Goal: Task Accomplishment & Management: Manage account settings

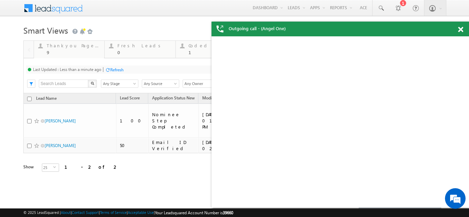
click at [463, 30] on span at bounding box center [460, 30] width 5 height 6
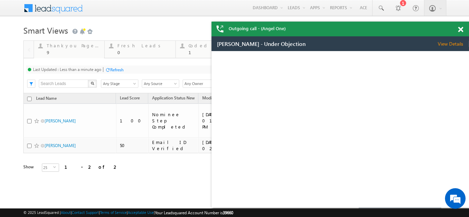
click at [462, 30] on div "Outgoing call - (Angel One)" at bounding box center [341, 29] width 258 height 15
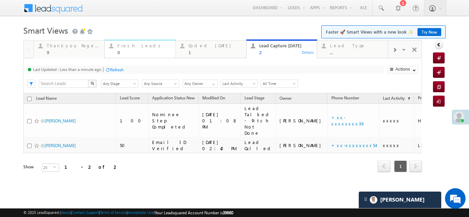
click at [136, 45] on div "Fresh Leads" at bounding box center [144, 45] width 54 height 5
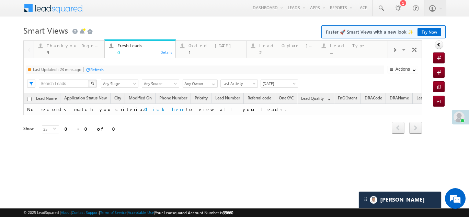
click at [100, 70] on div "Refresh" at bounding box center [96, 69] width 13 height 5
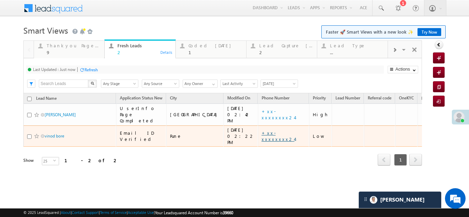
click at [262, 130] on link "+xx-xxxxxxxx24" at bounding box center [278, 136] width 33 height 12
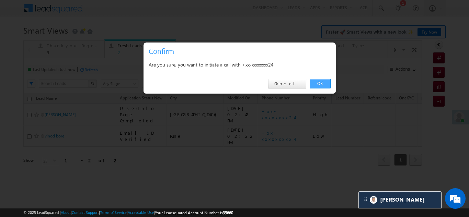
click at [317, 82] on link "OK" at bounding box center [320, 84] width 21 height 10
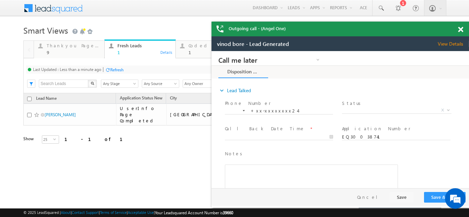
click at [460, 28] on span at bounding box center [460, 30] width 5 height 6
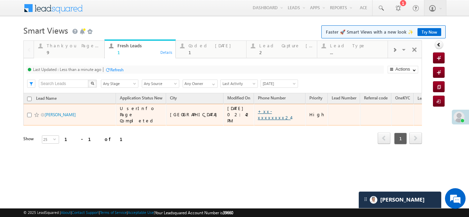
click at [258, 110] on link "+xx-xxxxxxxx24" at bounding box center [274, 115] width 33 height 12
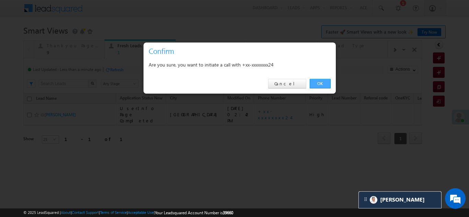
click at [323, 83] on link "OK" at bounding box center [320, 84] width 21 height 10
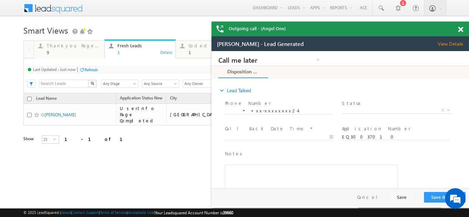
click at [453, 43] on span "View Details" at bounding box center [453, 44] width 31 height 6
click at [365, 108] on span "X" at bounding box center [396, 110] width 109 height 7
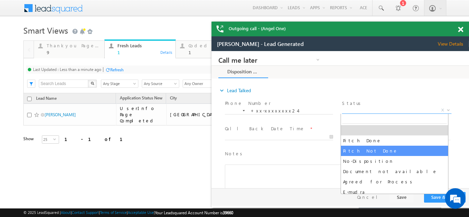
select select "Pitch Not Done"
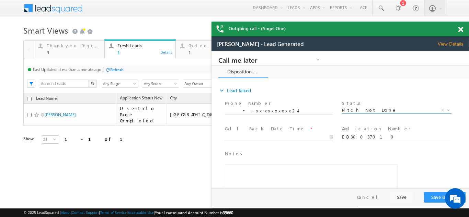
type input "10/05/25 3:05 PM"
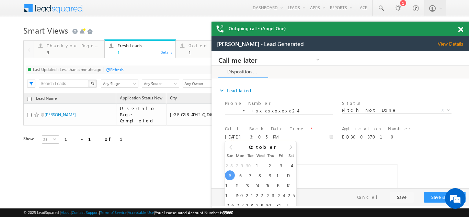
click at [268, 136] on input "10/05/25 3:05 PM" at bounding box center [279, 137] width 108 height 7
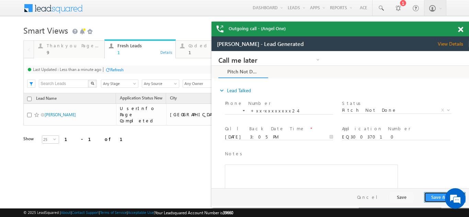
click at [431, 197] on button "Save & Close" at bounding box center [445, 197] width 42 height 11
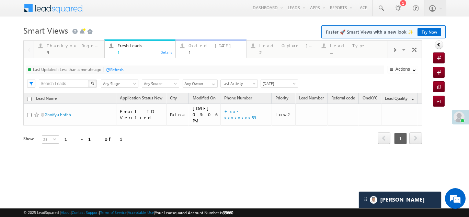
click at [194, 47] on div "Coded [DATE]" at bounding box center [216, 45] width 54 height 5
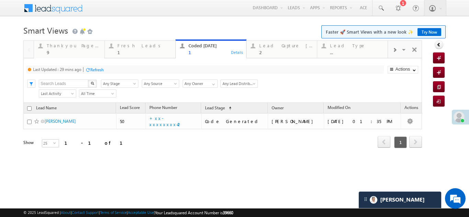
click at [97, 68] on div "Refresh" at bounding box center [96, 69] width 13 height 5
click at [92, 73] on div "Last Updated : Just now Refresh Refreshing..." at bounding box center [205, 70] width 358 height 8
click at [273, 44] on div "Lead Capture [DATE]" at bounding box center [286, 45] width 54 height 5
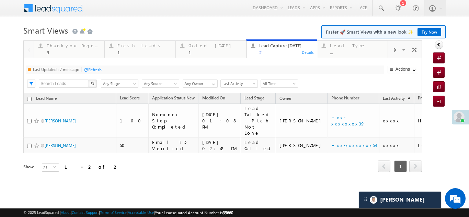
click at [95, 69] on div "Refresh" at bounding box center [94, 69] width 13 height 5
click at [93, 67] on div "Refresh" at bounding box center [90, 69] width 13 height 5
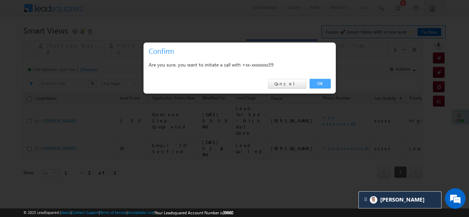
click at [318, 83] on link "OK" at bounding box center [320, 84] width 21 height 10
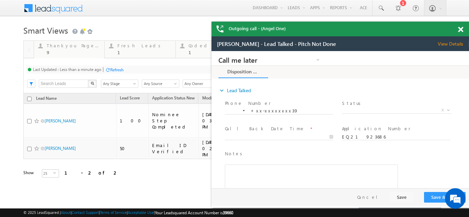
click at [461, 31] on span at bounding box center [460, 30] width 5 height 6
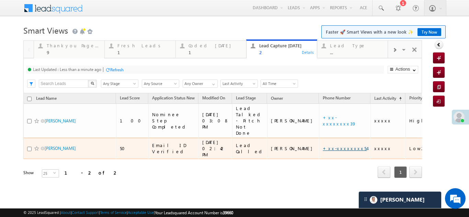
click at [323, 146] on link "+xx-xxxxxxxx54" at bounding box center [345, 149] width 44 height 6
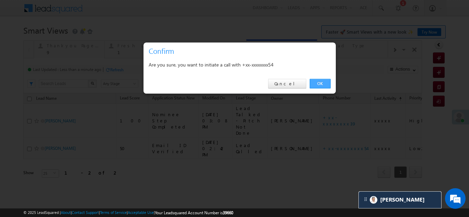
click at [318, 82] on link "OK" at bounding box center [320, 84] width 21 height 10
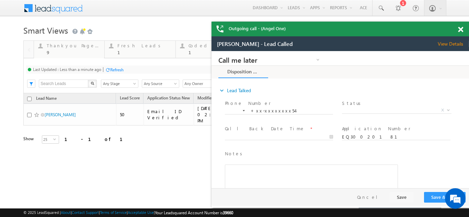
click at [462, 29] on span at bounding box center [460, 30] width 5 height 6
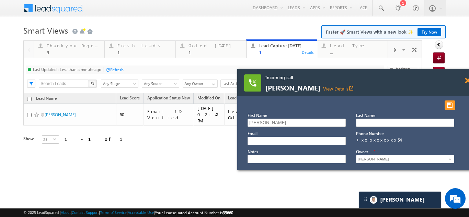
click at [466, 82] on span at bounding box center [467, 81] width 5 height 6
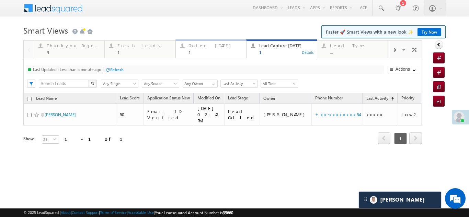
click at [203, 45] on div "Coded [DATE]" at bounding box center [216, 45] width 54 height 5
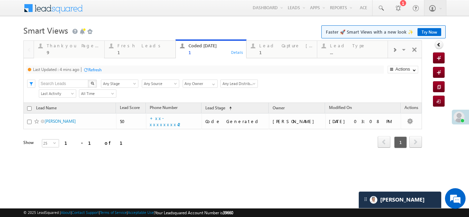
click at [95, 69] on div "Refresh" at bounding box center [94, 69] width 13 height 5
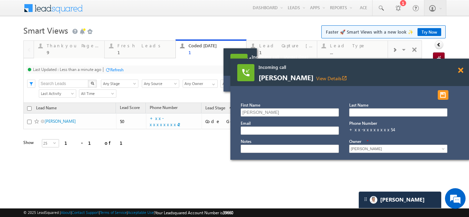
click at [461, 70] on span at bounding box center [460, 71] width 5 height 6
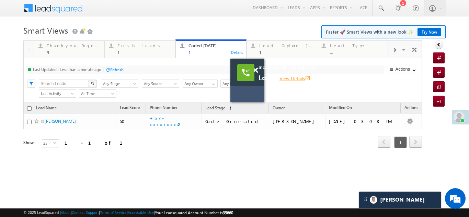
click at [296, 79] on link "View Details open_in_new" at bounding box center [295, 78] width 31 height 7
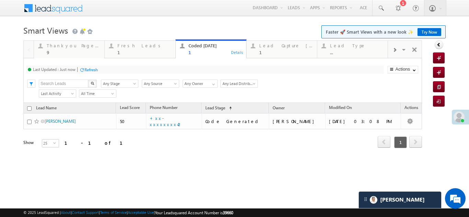
click at [98, 70] on div "Refresh" at bounding box center [90, 69] width 13 height 5
click at [128, 45] on div "Fresh Leads" at bounding box center [144, 45] width 54 height 5
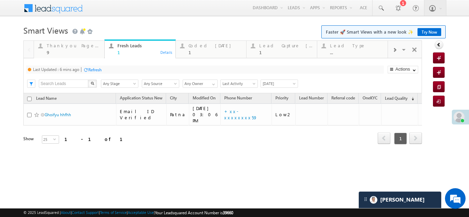
click at [98, 68] on div "Refresh" at bounding box center [94, 69] width 13 height 5
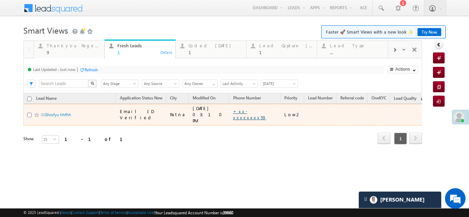
click at [238, 111] on link "+xx-xxxxxxxx59" at bounding box center [249, 115] width 33 height 12
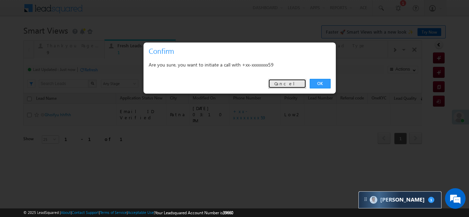
click at [288, 83] on link "Cancel" at bounding box center [287, 84] width 38 height 10
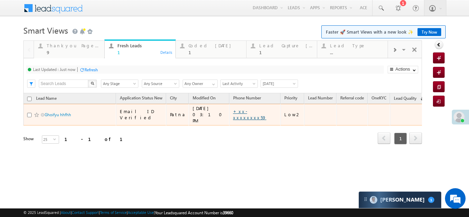
click at [238, 112] on link "+xx-xxxxxxxx59" at bounding box center [249, 115] width 33 height 12
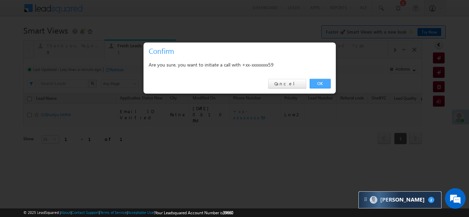
click at [316, 80] on link "OK" at bounding box center [320, 84] width 21 height 10
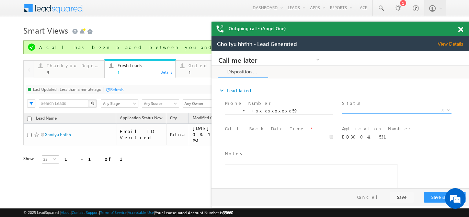
click at [379, 110] on span "X" at bounding box center [396, 110] width 109 height 7
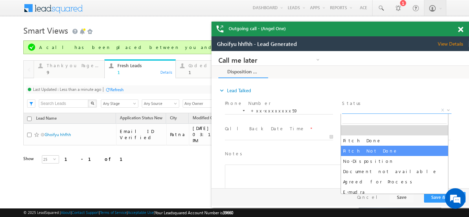
select select "Pitch Not Done"
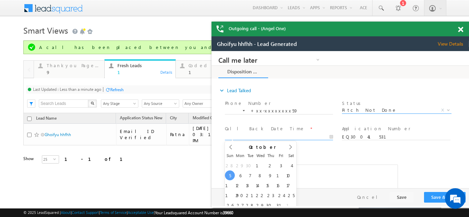
type input "10/05/25 3:17 PM"
click at [264, 135] on input "10/05/25 3:17 PM" at bounding box center [279, 137] width 108 height 7
click at [435, 200] on button "Save & Close" at bounding box center [445, 197] width 42 height 11
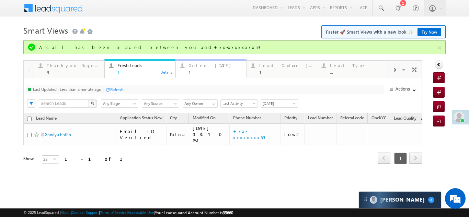
click at [194, 69] on div "Coded Today 1" at bounding box center [216, 67] width 54 height 13
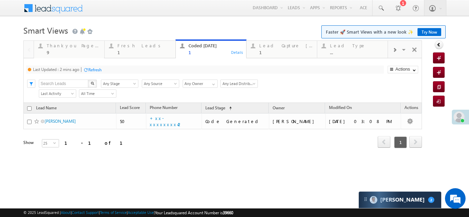
click at [101, 70] on div "Refresh" at bounding box center [94, 69] width 13 height 5
click at [277, 47] on div "Lead Capture [DATE]" at bounding box center [286, 45] width 54 height 5
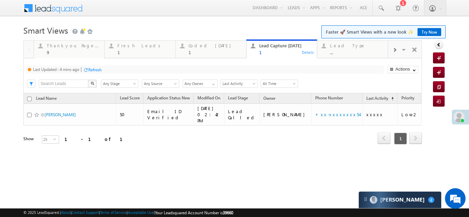
click at [100, 70] on div "Refresh" at bounding box center [94, 69] width 13 height 5
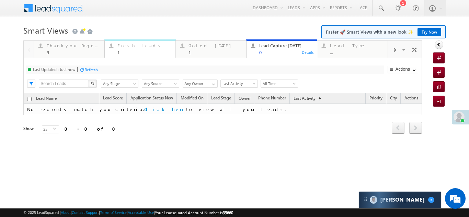
click at [127, 47] on div "Fresh Leads" at bounding box center [144, 45] width 54 height 5
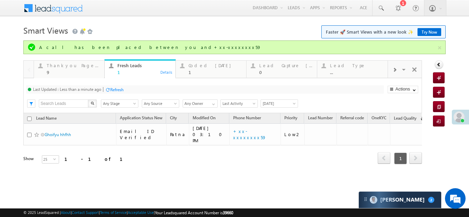
click at [112, 89] on div "Refresh" at bounding box center [116, 89] width 13 height 5
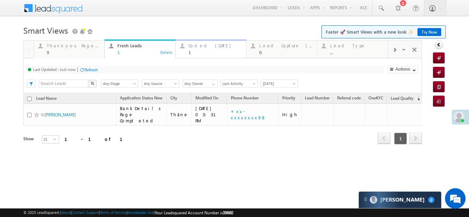
drag, startPoint x: 102, startPoint y: 72, endPoint x: 197, endPoint y: 46, distance: 98.2
click at [197, 46] on div "Coded [DATE]" at bounding box center [216, 45] width 54 height 5
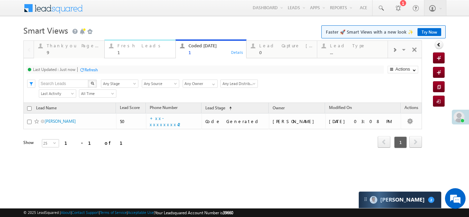
click at [129, 48] on div "Fresh Leads 1" at bounding box center [144, 48] width 54 height 13
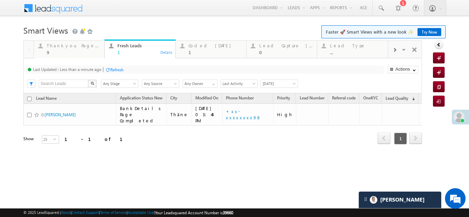
click at [115, 67] on div "Refresh" at bounding box center [116, 69] width 13 height 5
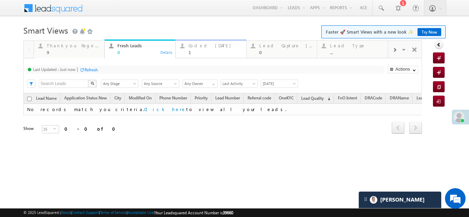
click at [197, 48] on div "Coded [DATE]" at bounding box center [216, 45] width 54 height 5
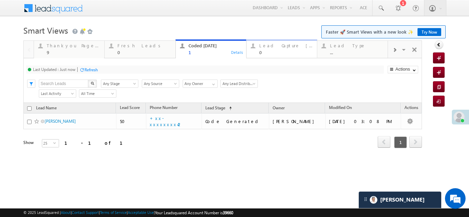
click at [276, 43] on div "Lead Capture [DATE]" at bounding box center [286, 45] width 54 height 5
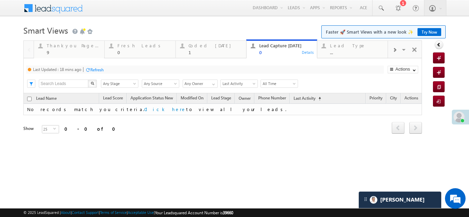
click at [99, 68] on div "Refresh" at bounding box center [96, 69] width 13 height 5
click at [200, 46] on div "Coded [DATE]" at bounding box center [216, 45] width 54 height 5
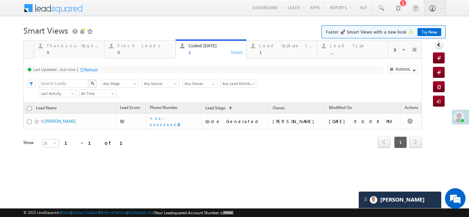
click at [94, 69] on div "Refresh" at bounding box center [90, 69] width 13 height 5
click at [274, 44] on div "Lead Capture [DATE]" at bounding box center [286, 45] width 54 height 5
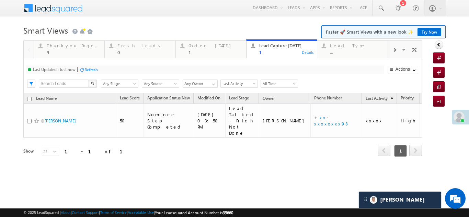
click at [93, 70] on div "Refresh" at bounding box center [90, 69] width 13 height 5
click at [339, 46] on div "Lead Type" at bounding box center [357, 45] width 54 height 5
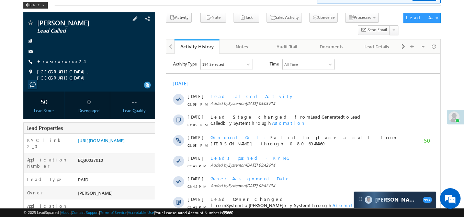
scroll to position [69, 0]
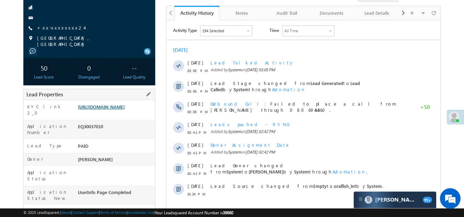
click at [94, 110] on link "https://angelbroking1-pk3em7sa.customui-test.leadsquared.com?leadId=ada135e0-84…" at bounding box center [101, 107] width 47 height 6
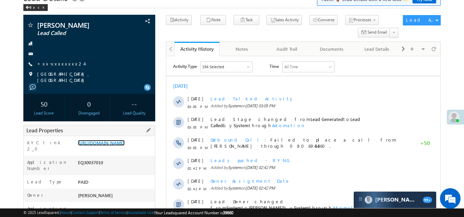
scroll to position [0, 0]
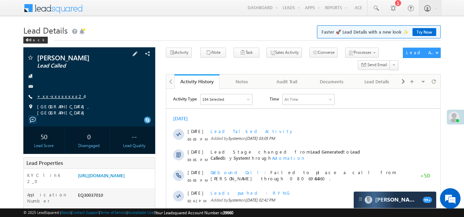
click at [55, 97] on link "+xx-xxxxxxxx24" at bounding box center [60, 96] width 47 height 6
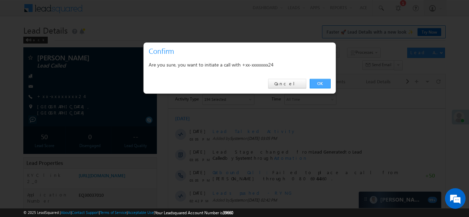
click at [319, 84] on link "OK" at bounding box center [320, 84] width 21 height 10
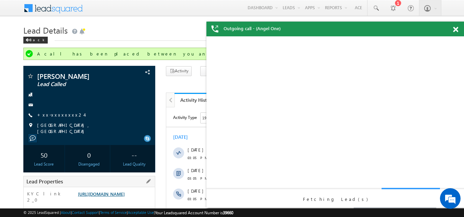
click at [106, 197] on link "https://angelbroking1-pk3em7sa.customui-test.leadsquared.com?leadId=ada135e0-84…" at bounding box center [101, 194] width 47 height 6
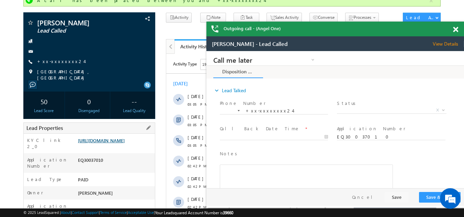
scroll to position [137, 0]
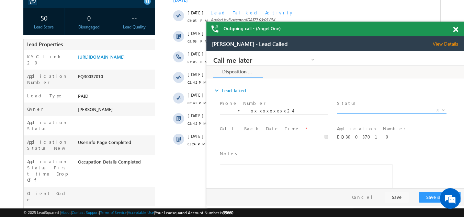
click at [371, 110] on span "X" at bounding box center [391, 110] width 109 height 7
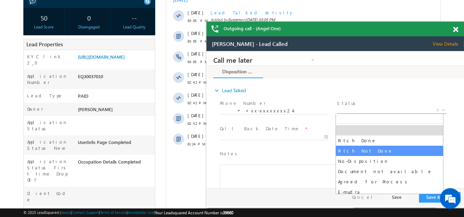
select select "Pitch Not Done"
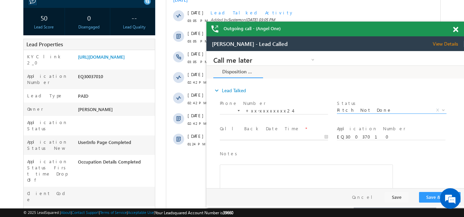
type input "10/05/25 3:06 PM"
click at [274, 134] on input "10/05/25 3:06 PM" at bounding box center [274, 137] width 108 height 7
click at [428, 197] on button "Save & Close" at bounding box center [440, 197] width 42 height 11
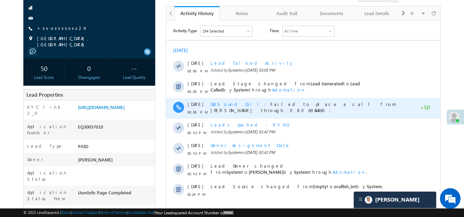
scroll to position [69, 0]
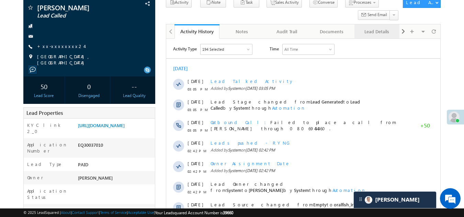
click at [378, 34] on div "Lead Details" at bounding box center [376, 31] width 33 height 8
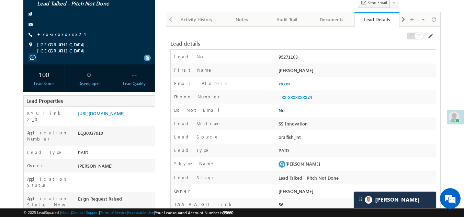
scroll to position [0, 0]
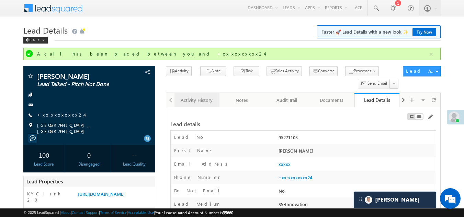
click at [198, 100] on div "Activity History" at bounding box center [196, 100] width 33 height 8
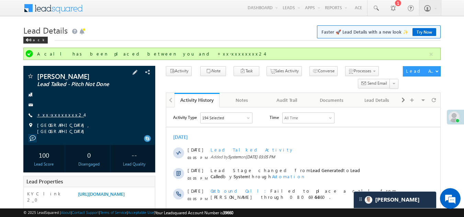
click at [55, 113] on link "+xx-xxxxxxxx24" at bounding box center [60, 115] width 47 height 6
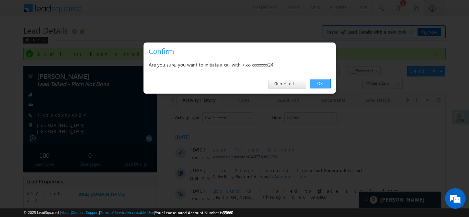
click at [320, 84] on link "OK" at bounding box center [320, 84] width 21 height 10
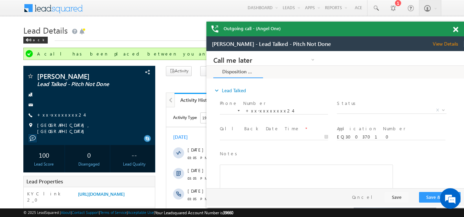
click at [454, 28] on span at bounding box center [455, 30] width 5 height 6
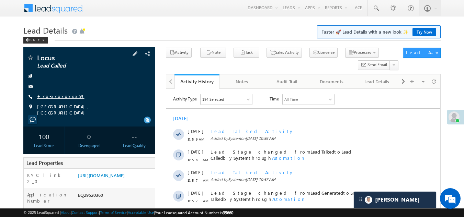
click at [56, 97] on link "+xx-xxxxxxxx59" at bounding box center [60, 96] width 47 height 6
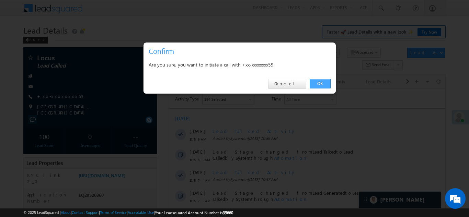
click at [319, 83] on link "OK" at bounding box center [320, 84] width 21 height 10
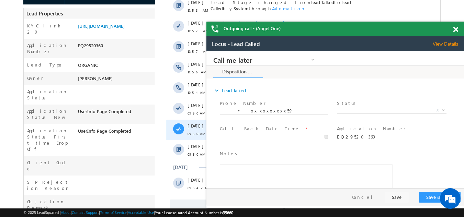
scroll to position [172, 0]
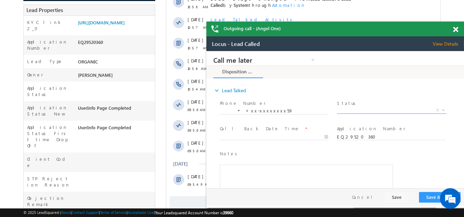
click at [364, 108] on span "X" at bounding box center [391, 110] width 109 height 7
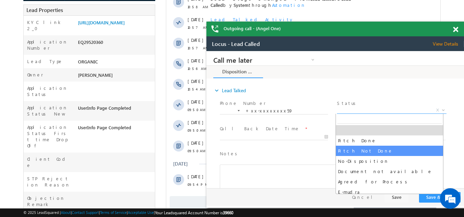
select select "Pitch Not Done"
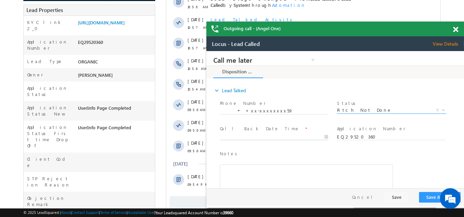
type input "10/05/25 3:15 PM"
click at [250, 137] on input "10/05/25 3:15 PM" at bounding box center [274, 137] width 108 height 7
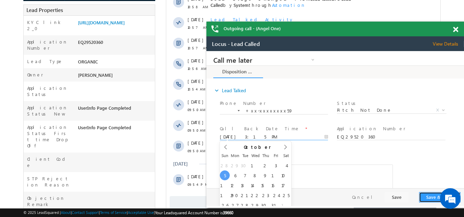
click at [432, 197] on button "Save & Close" at bounding box center [440, 197] width 42 height 11
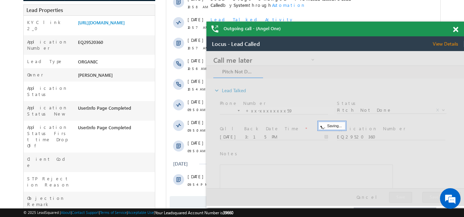
scroll to position [34, 0]
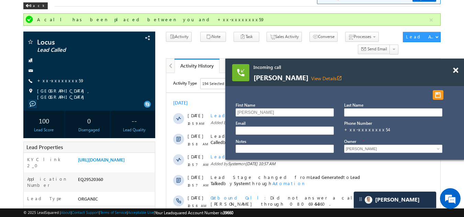
click at [457, 72] on span at bounding box center [455, 71] width 5 height 6
click at [457, 70] on span at bounding box center [455, 71] width 5 height 6
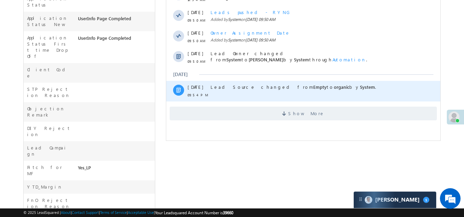
scroll to position [313, 0]
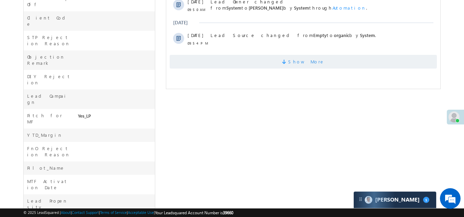
click at [267, 66] on span "Show More" at bounding box center [303, 62] width 267 height 14
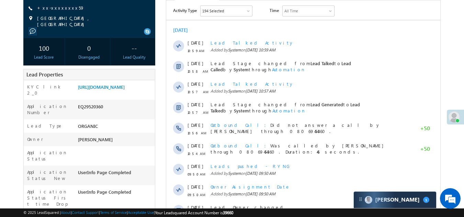
scroll to position [73, 0]
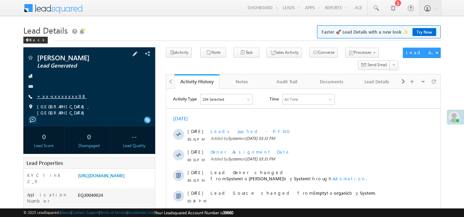
click at [60, 98] on link "+xx-xxxxxxxx98" at bounding box center [61, 96] width 49 height 6
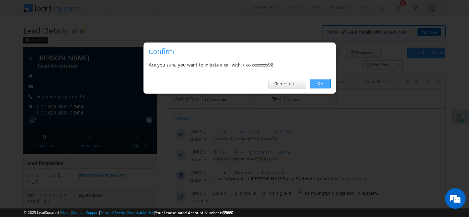
click at [318, 84] on link "OK" at bounding box center [320, 84] width 21 height 10
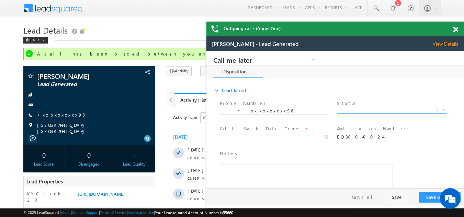
click at [365, 109] on span "X" at bounding box center [391, 110] width 109 height 7
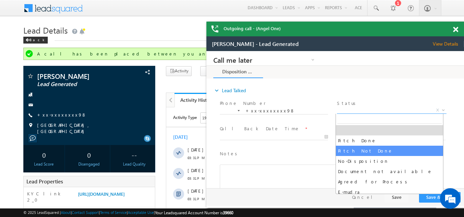
drag, startPoint x: 361, startPoint y: 153, endPoint x: 359, endPoint y: 147, distance: 5.8
select select "Pitch Not Done"
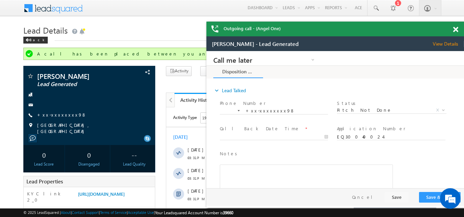
click at [273, 133] on div at bounding box center [277, 137] width 114 height 8
type input "10/05/25 3:44 PM"
click at [269, 135] on input "10/05/25 3:44 PM" at bounding box center [274, 137] width 108 height 7
click at [428, 197] on button "Save & Close" at bounding box center [440, 197] width 42 height 11
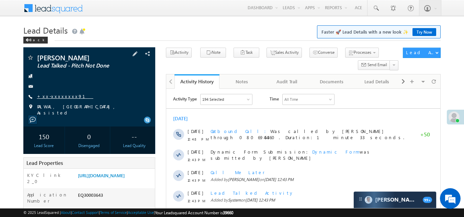
click at [58, 95] on link "+xx-xxxxxxxx91" at bounding box center [65, 96] width 56 height 6
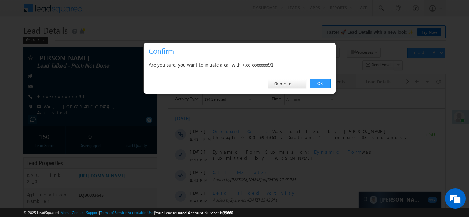
click at [322, 82] on link "OK" at bounding box center [320, 84] width 21 height 10
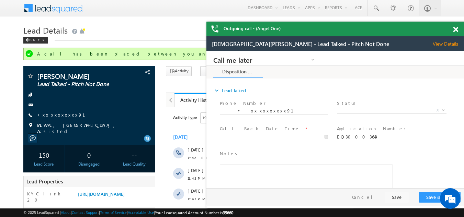
click at [455, 30] on span at bounding box center [455, 30] width 5 height 6
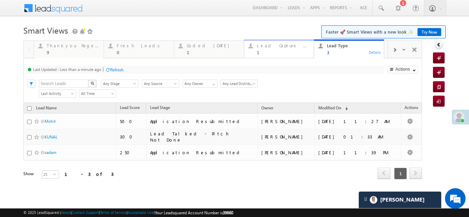
drag, startPoint x: 0, startPoint y: 0, endPoint x: 291, endPoint y: 45, distance: 294.1
click at [291, 45] on div "Lead Capture [DATE]" at bounding box center [283, 45] width 53 height 5
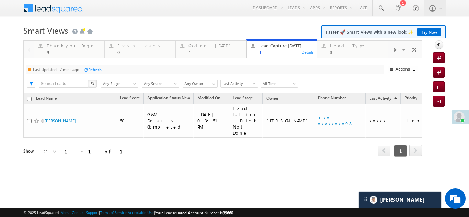
click at [101, 70] on div "Refresh" at bounding box center [94, 69] width 13 height 5
click at [134, 47] on div "Fresh Leads" at bounding box center [144, 45] width 54 height 5
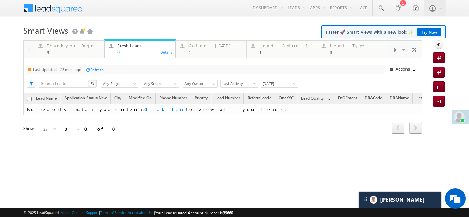
click at [100, 70] on div "Refresh" at bounding box center [96, 69] width 13 height 5
click at [197, 46] on div "Coded [DATE]" at bounding box center [216, 45] width 54 height 5
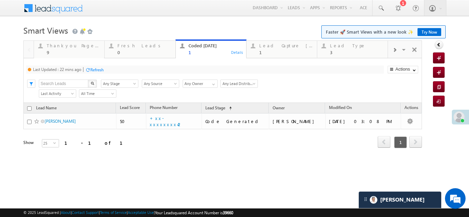
click at [96, 68] on div "Refresh" at bounding box center [96, 69] width 13 height 5
click at [99, 69] on div "Refresh" at bounding box center [96, 69] width 13 height 5
